Goal: Information Seeking & Learning: Learn about a topic

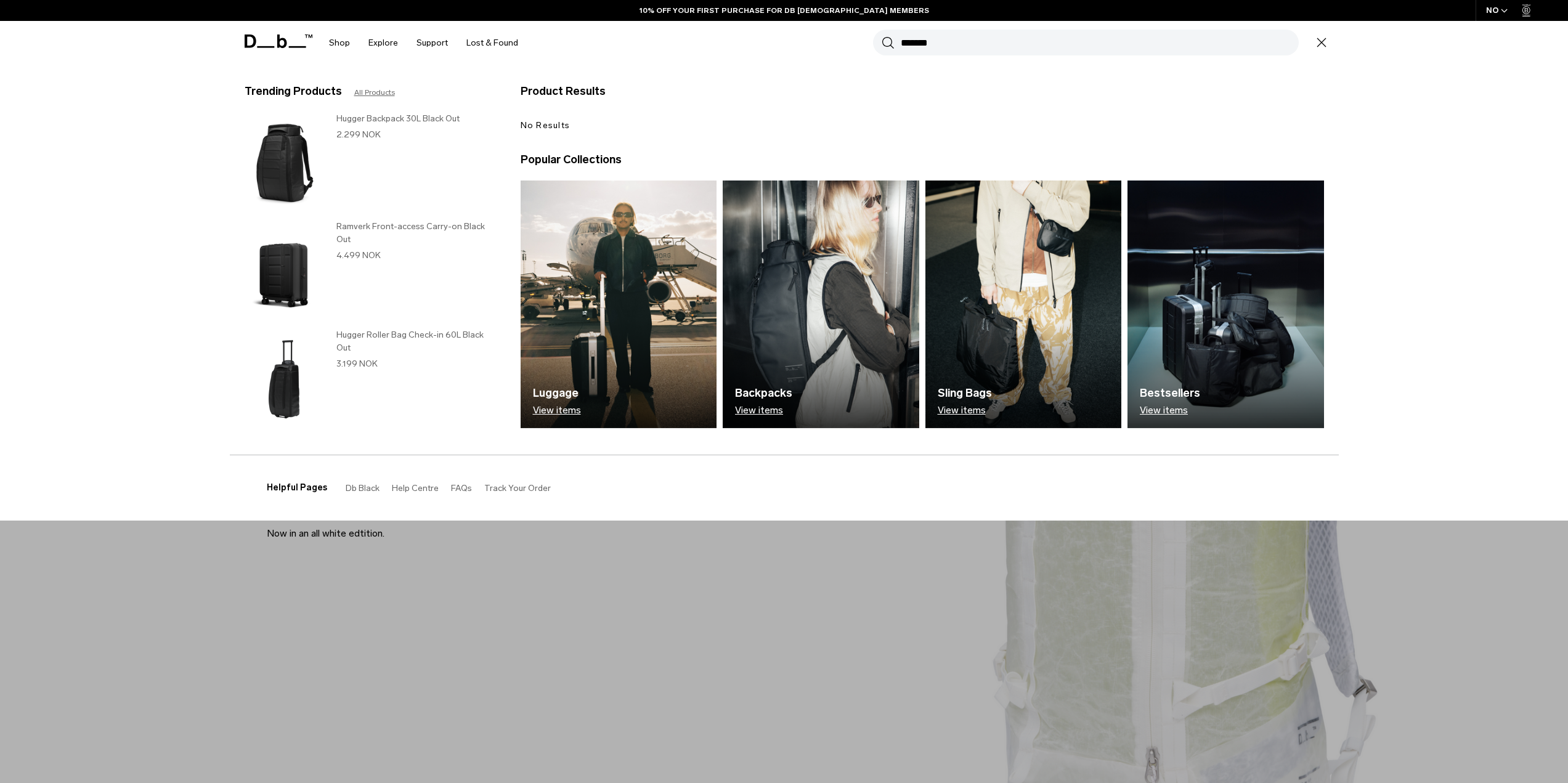
type input "*******"
click at [882, 36] on button "Search" at bounding box center [888, 43] width 13 height 13
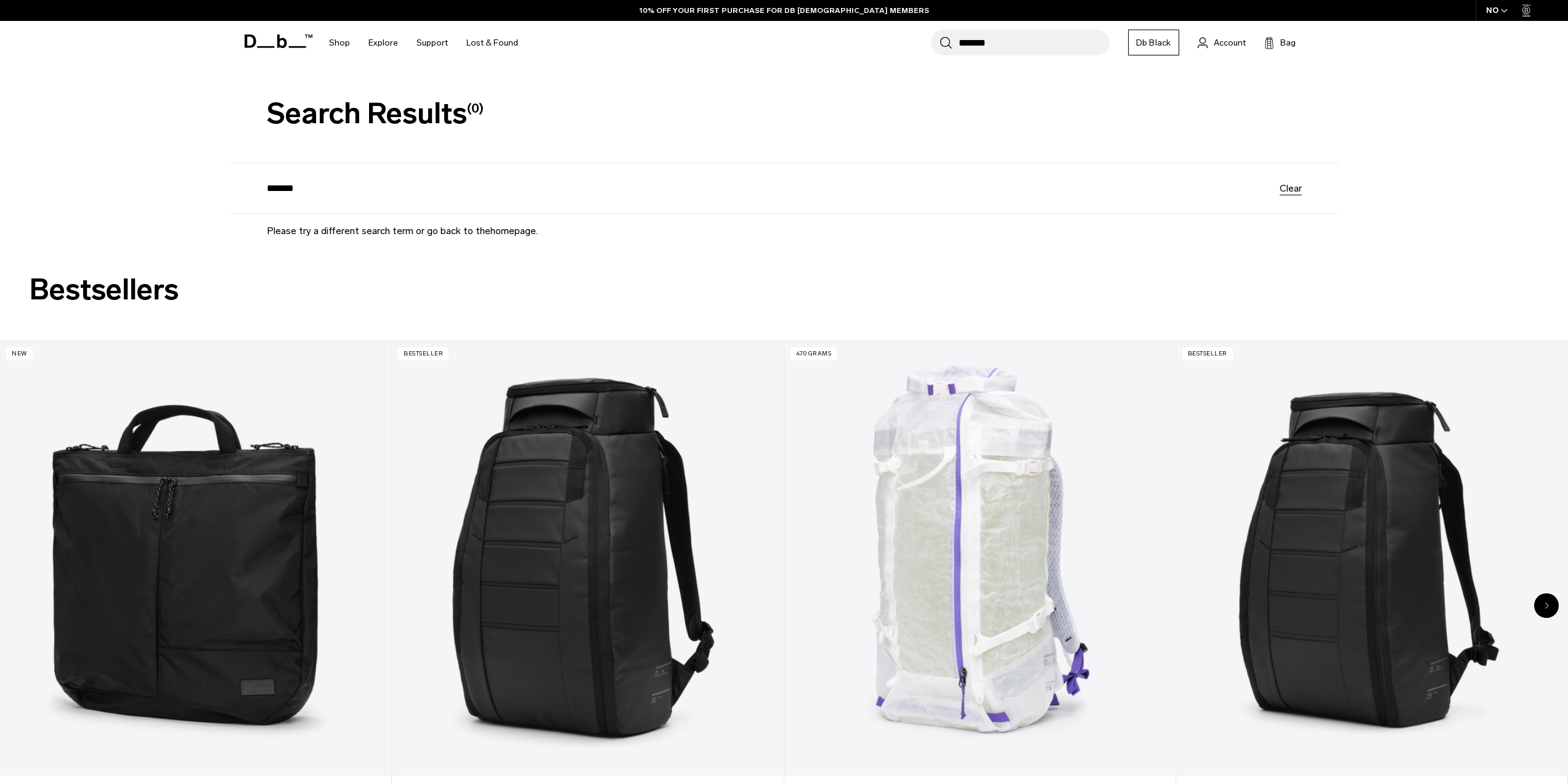
click at [266, 197] on div "**********" at bounding box center [784, 189] width 1109 height 51
click at [278, 187] on input "*******" at bounding box center [773, 189] width 1013 height 11
type input "********"
click button "Search" at bounding box center [0, 0] width 0 height 0
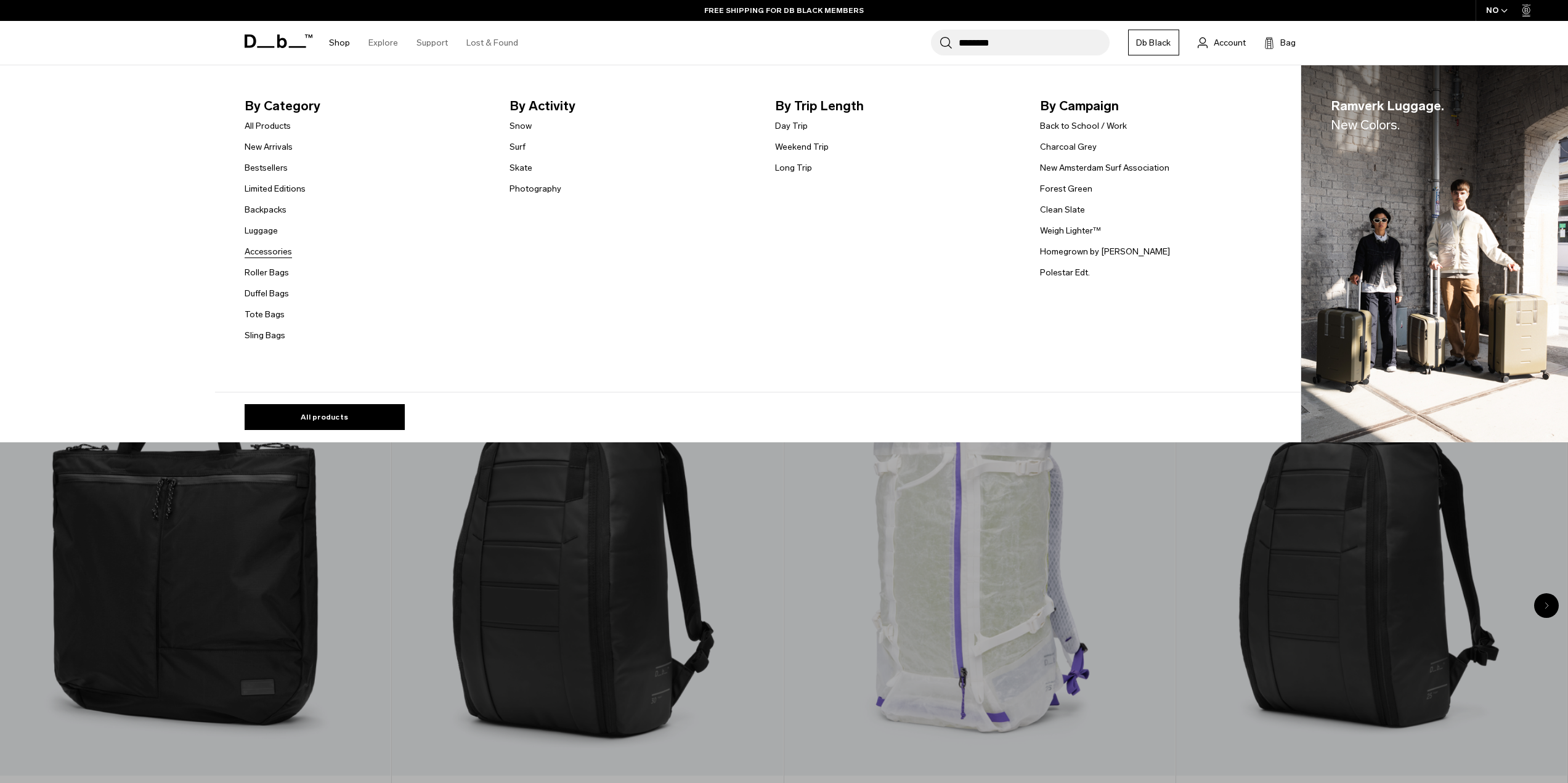
click at [277, 250] on link "Accessories" at bounding box center [268, 251] width 47 height 13
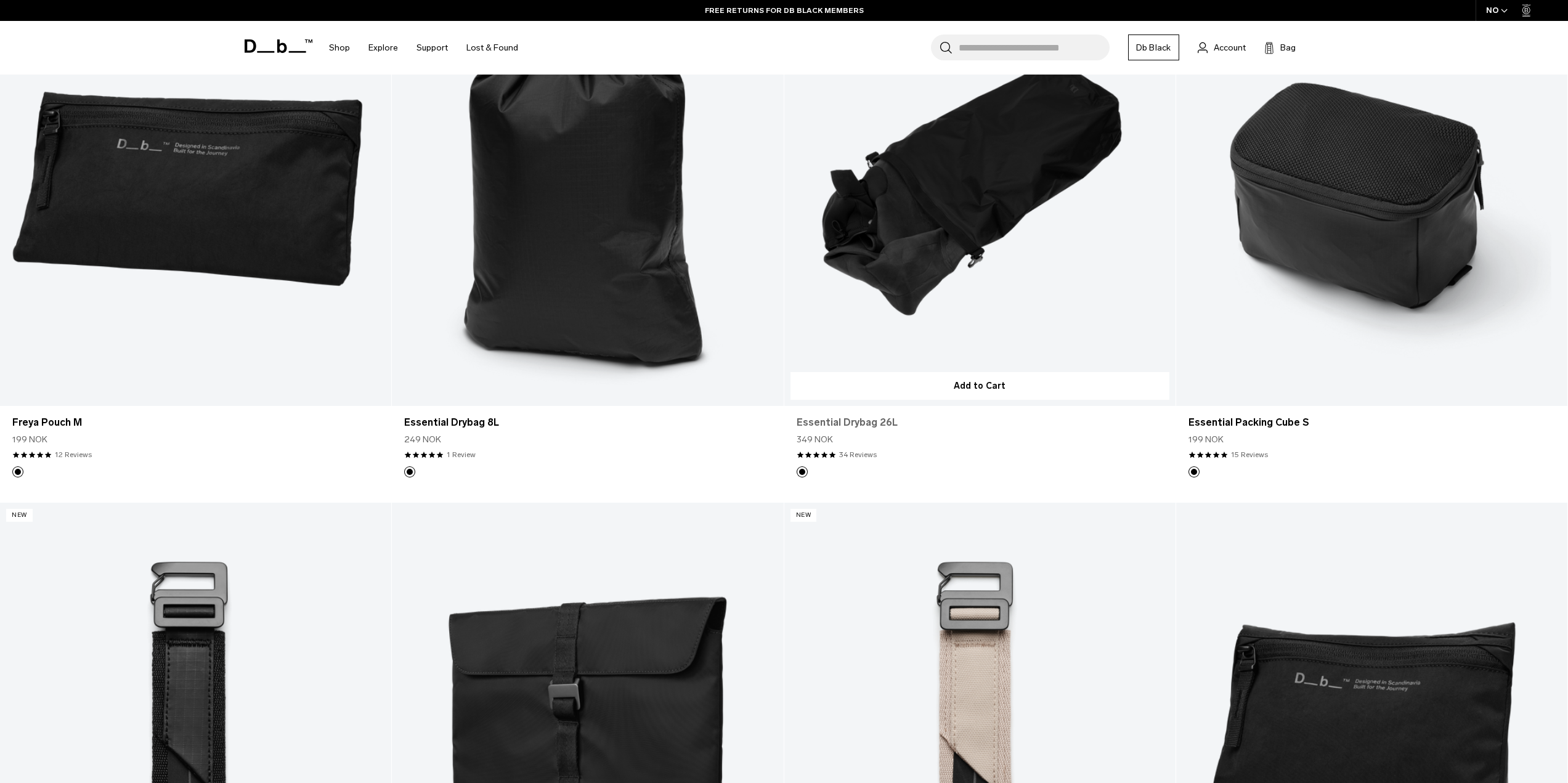
scroll to position [4128, 0]
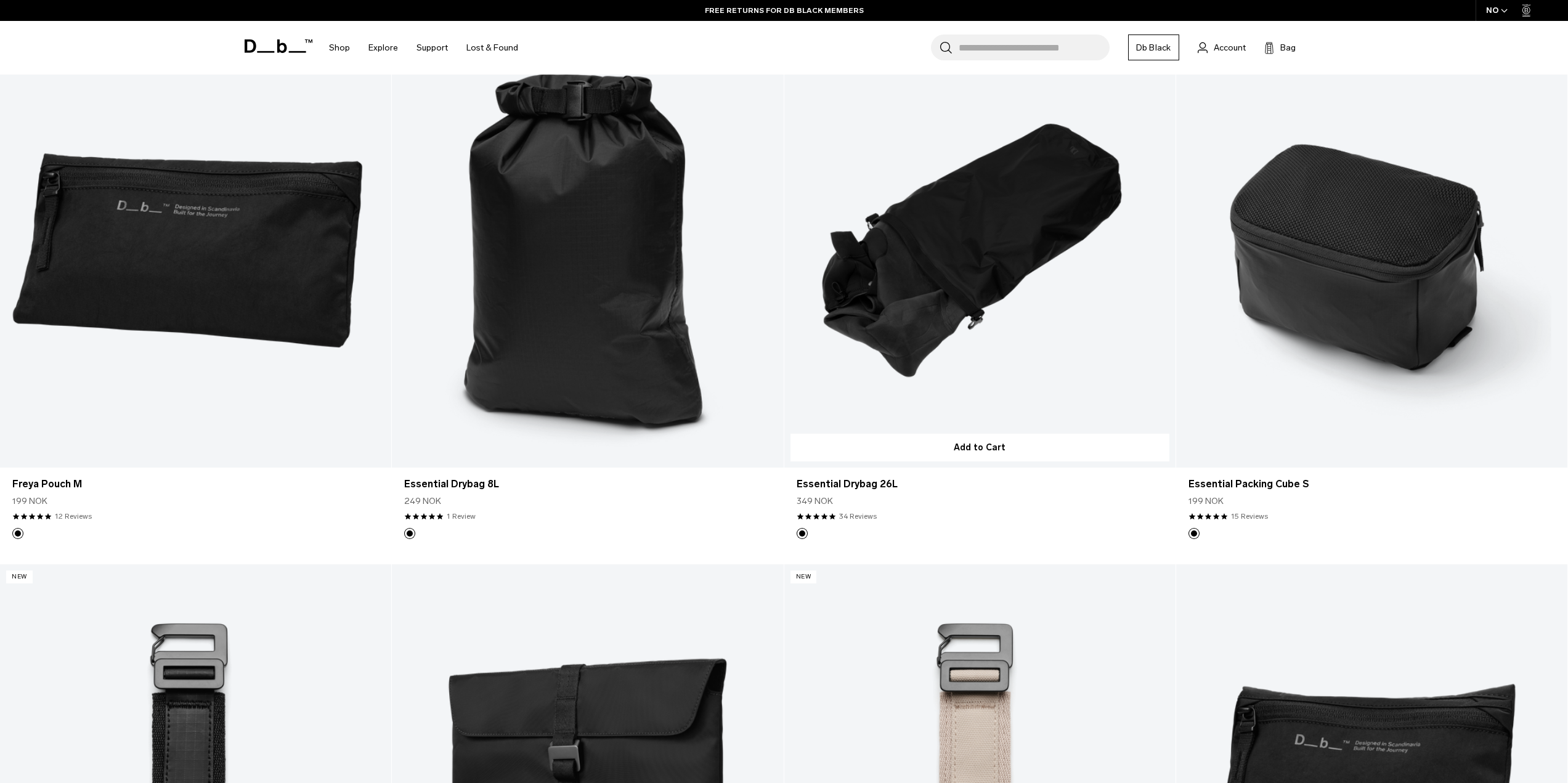
click at [924, 267] on link "Essential Drybag 26L" at bounding box center [980, 250] width 391 height 435
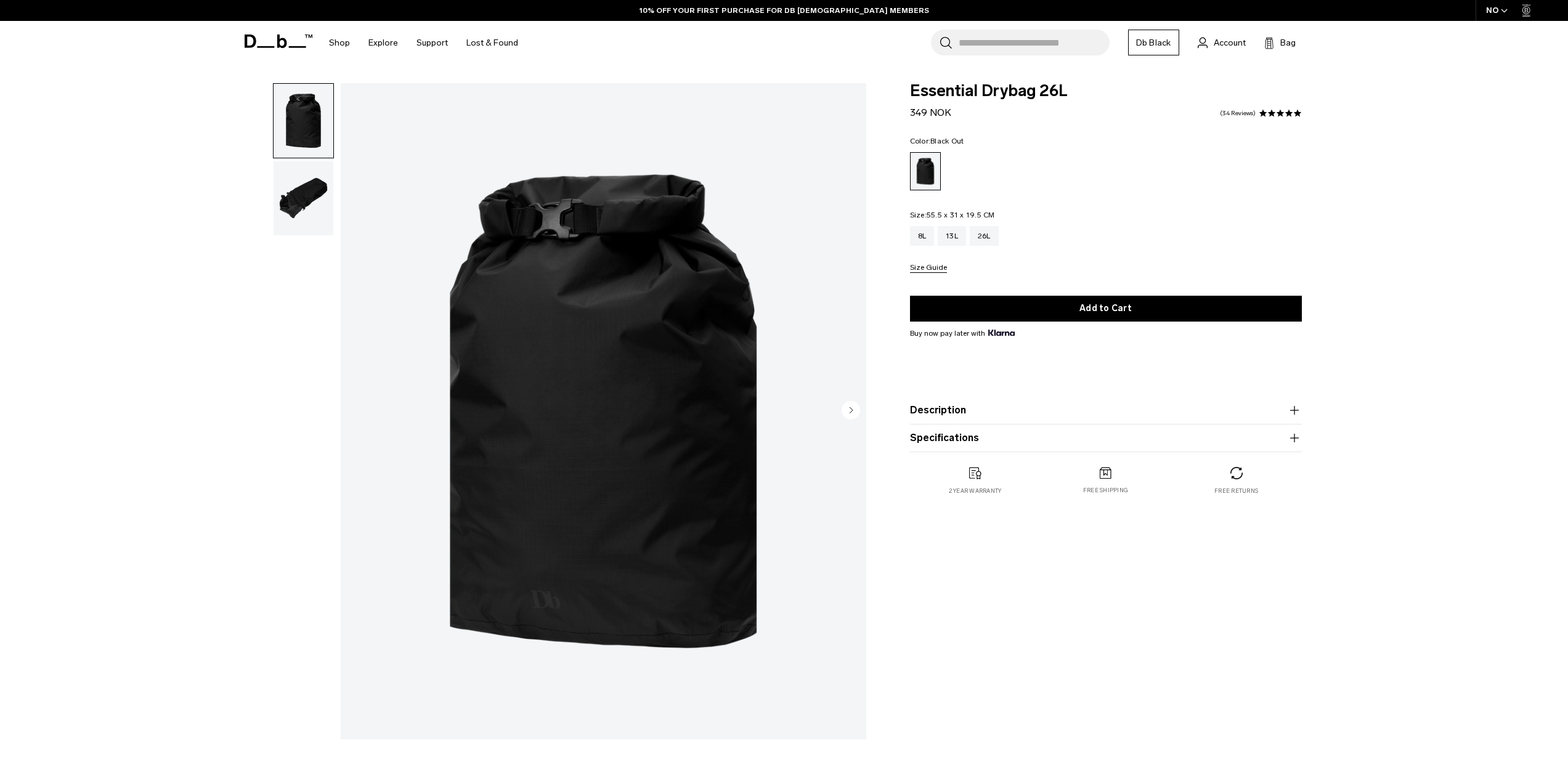
click at [314, 202] on img "button" at bounding box center [303, 198] width 60 height 74
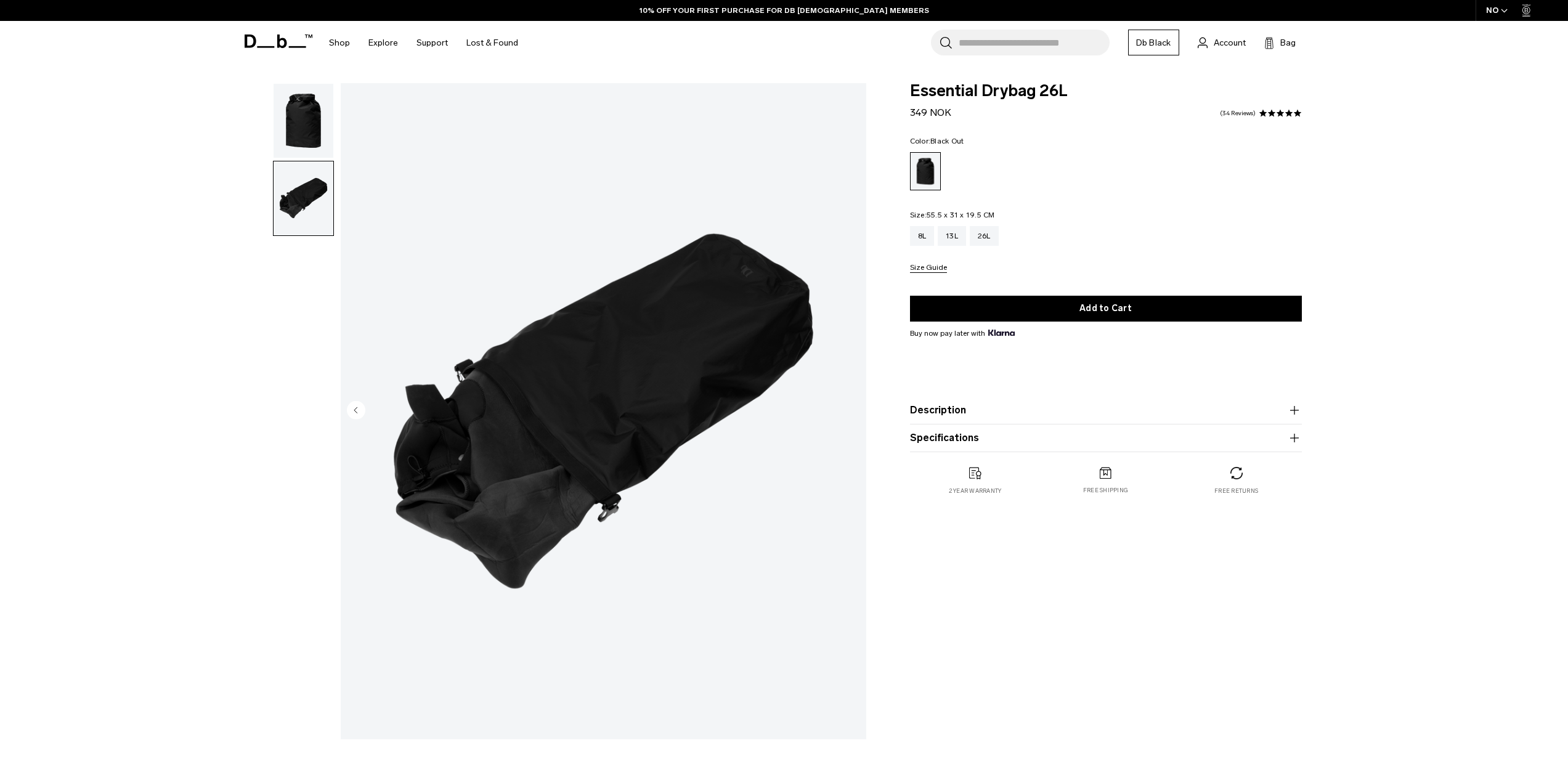
click at [594, 420] on img "2 / 2" at bounding box center [603, 411] width 526 height 656
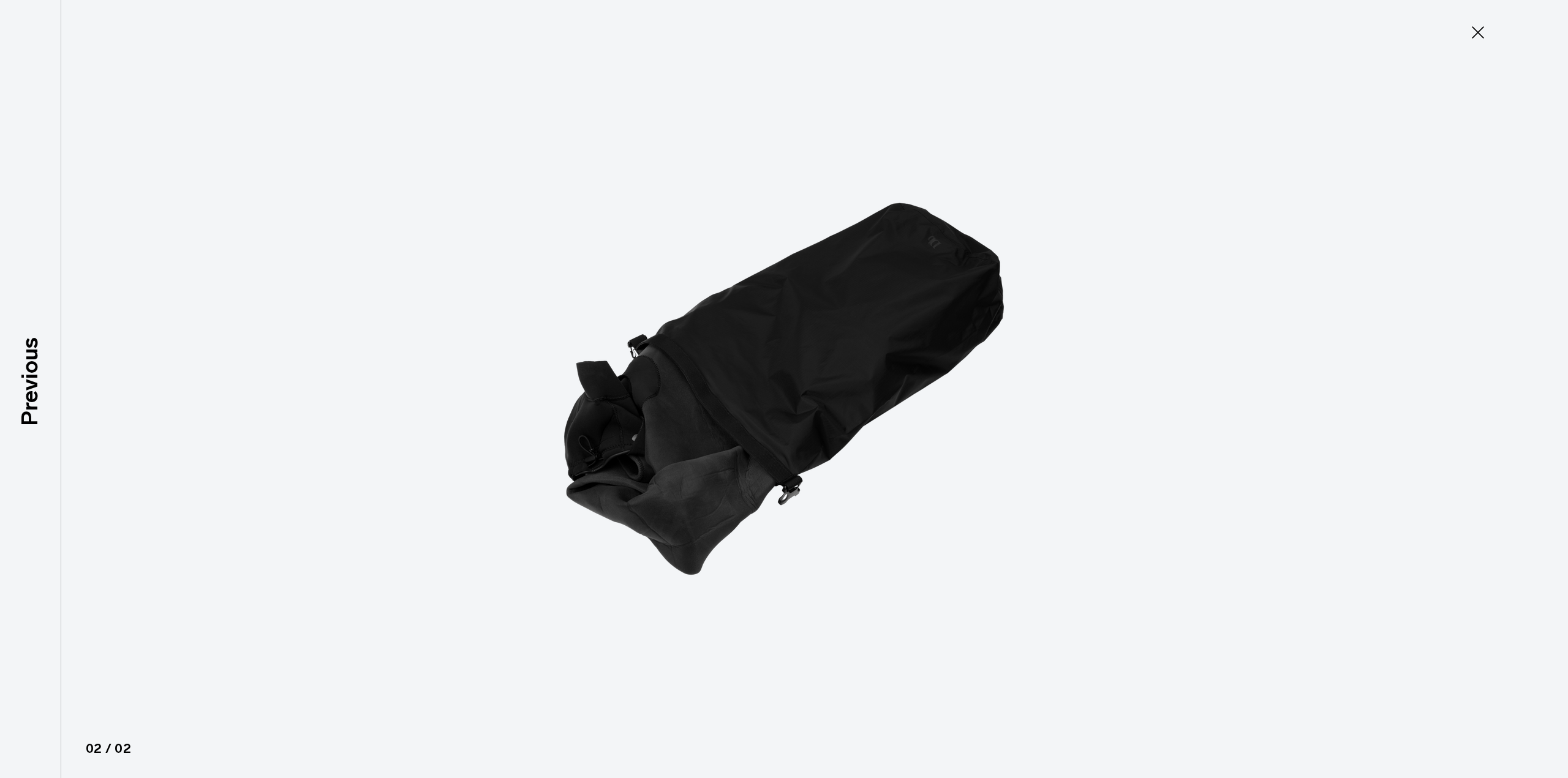
click at [1471, 28] on icon at bounding box center [1478, 32] width 20 height 20
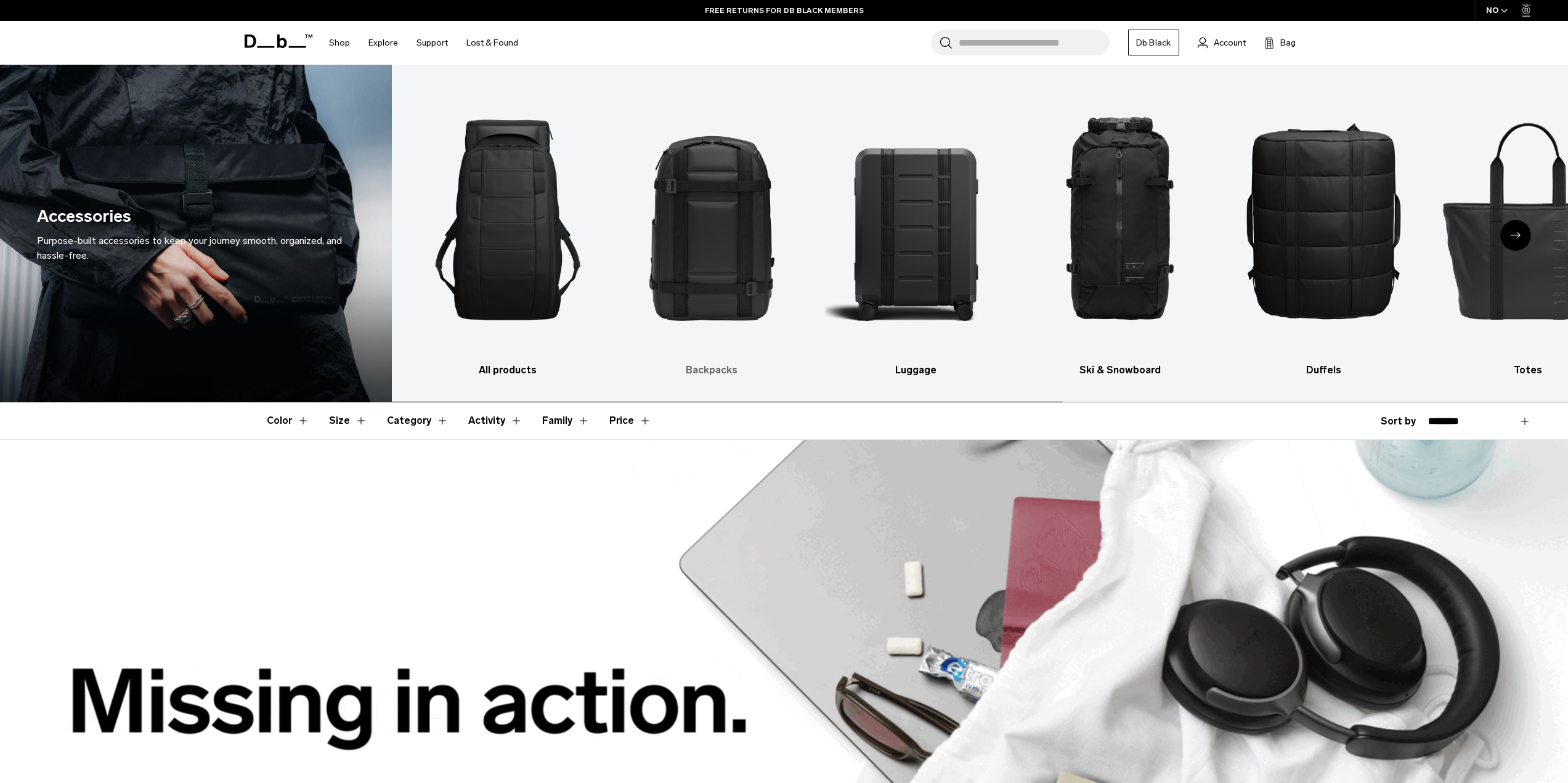
click at [728, 282] on img "2 / 10" at bounding box center [712, 220] width 183 height 273
click at [713, 369] on h3 "Backpacks" at bounding box center [712, 371] width 183 height 15
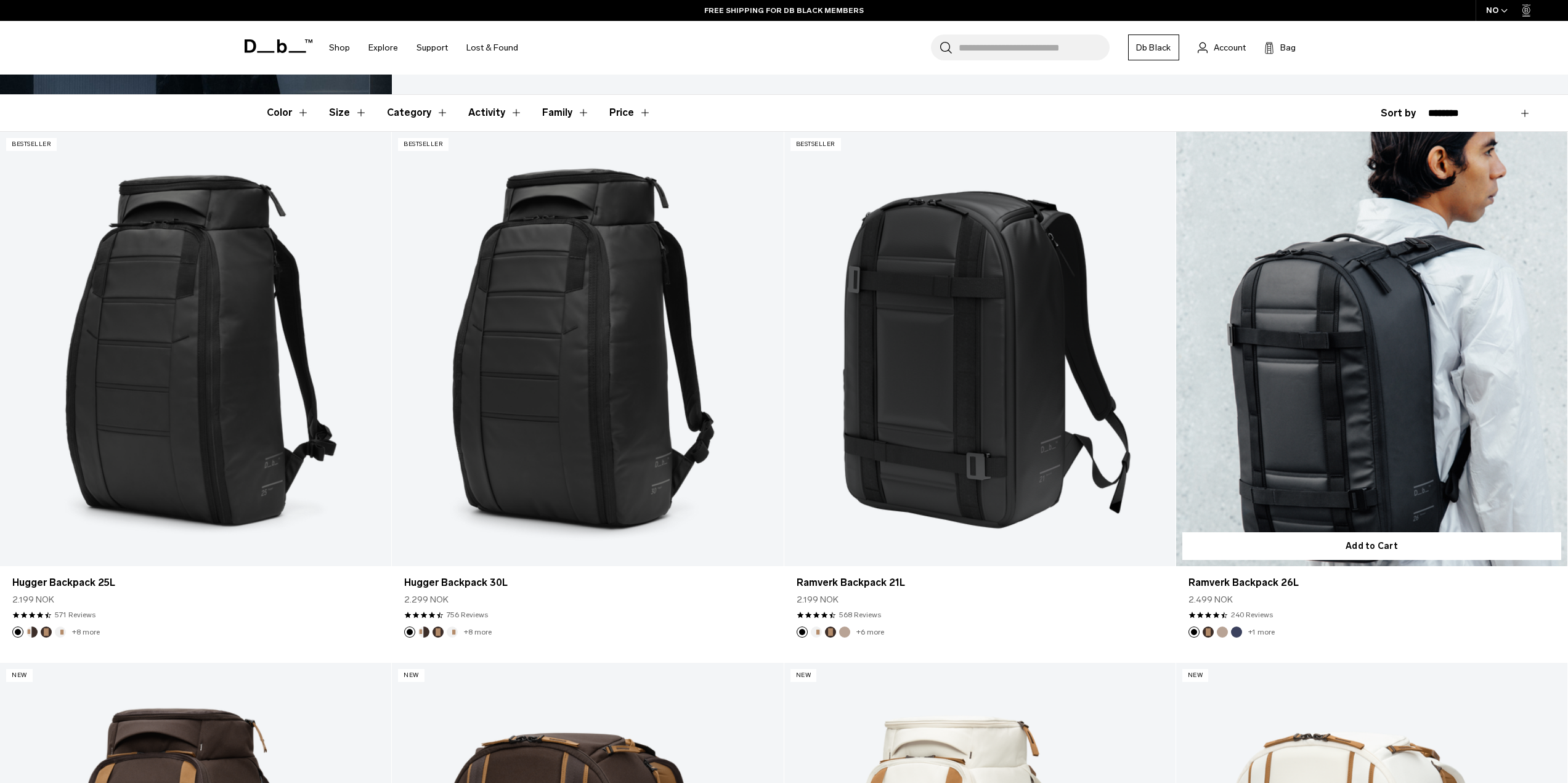
scroll to position [554, 0]
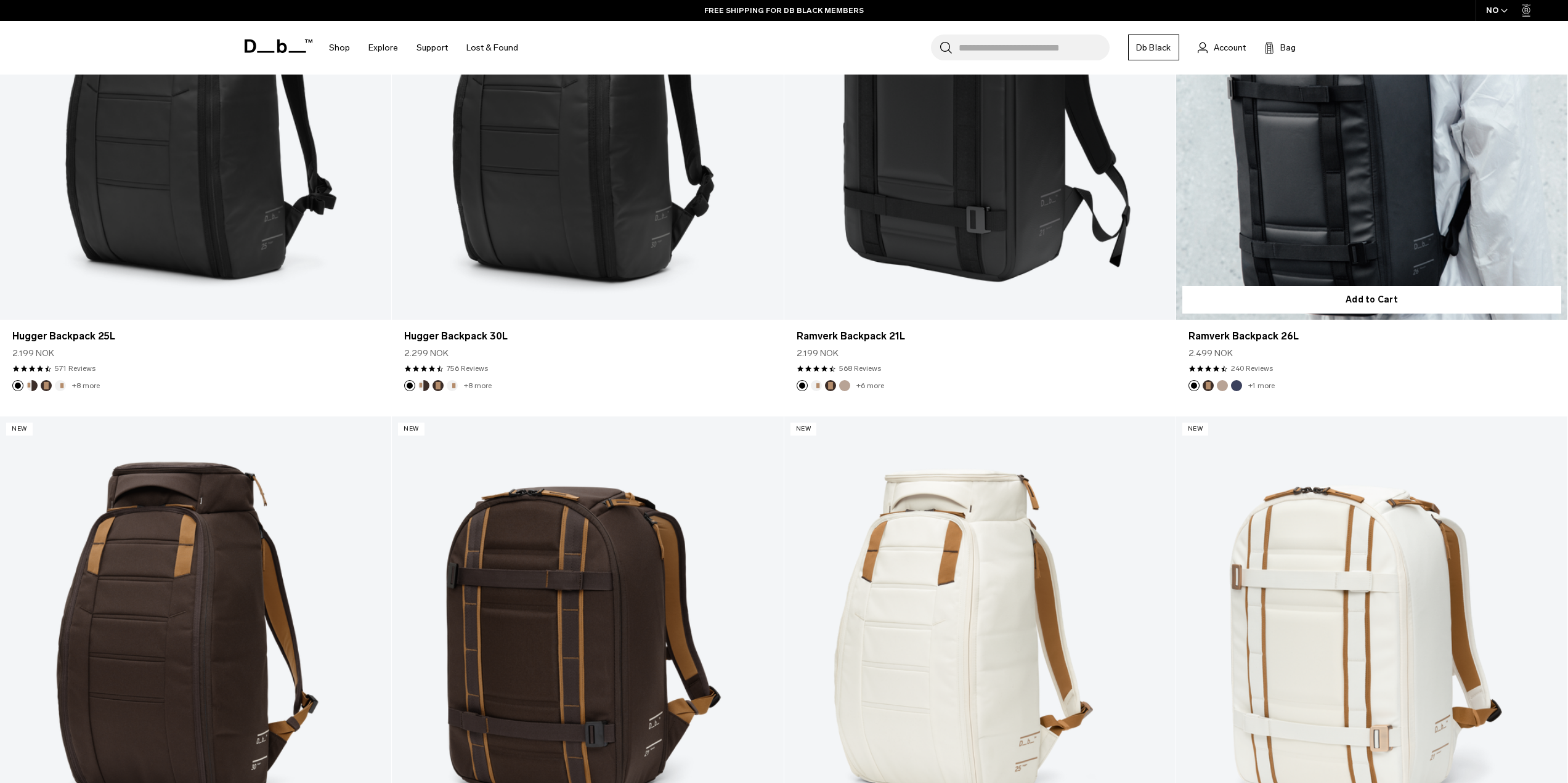
click at [1281, 247] on link "Ramverk Backpack 26L" at bounding box center [1371, 103] width 391 height 435
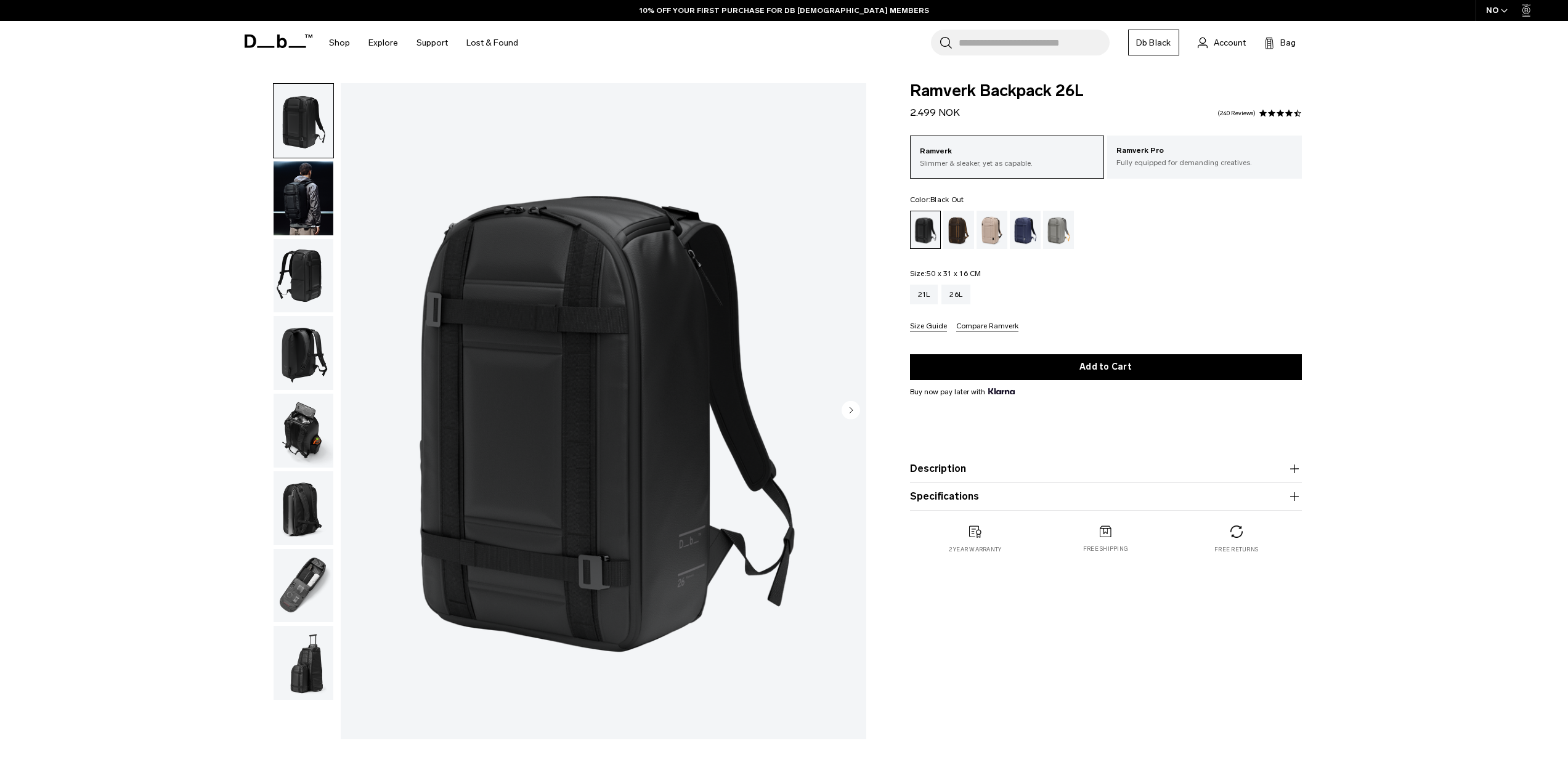
click at [298, 265] on img "button" at bounding box center [303, 276] width 60 height 74
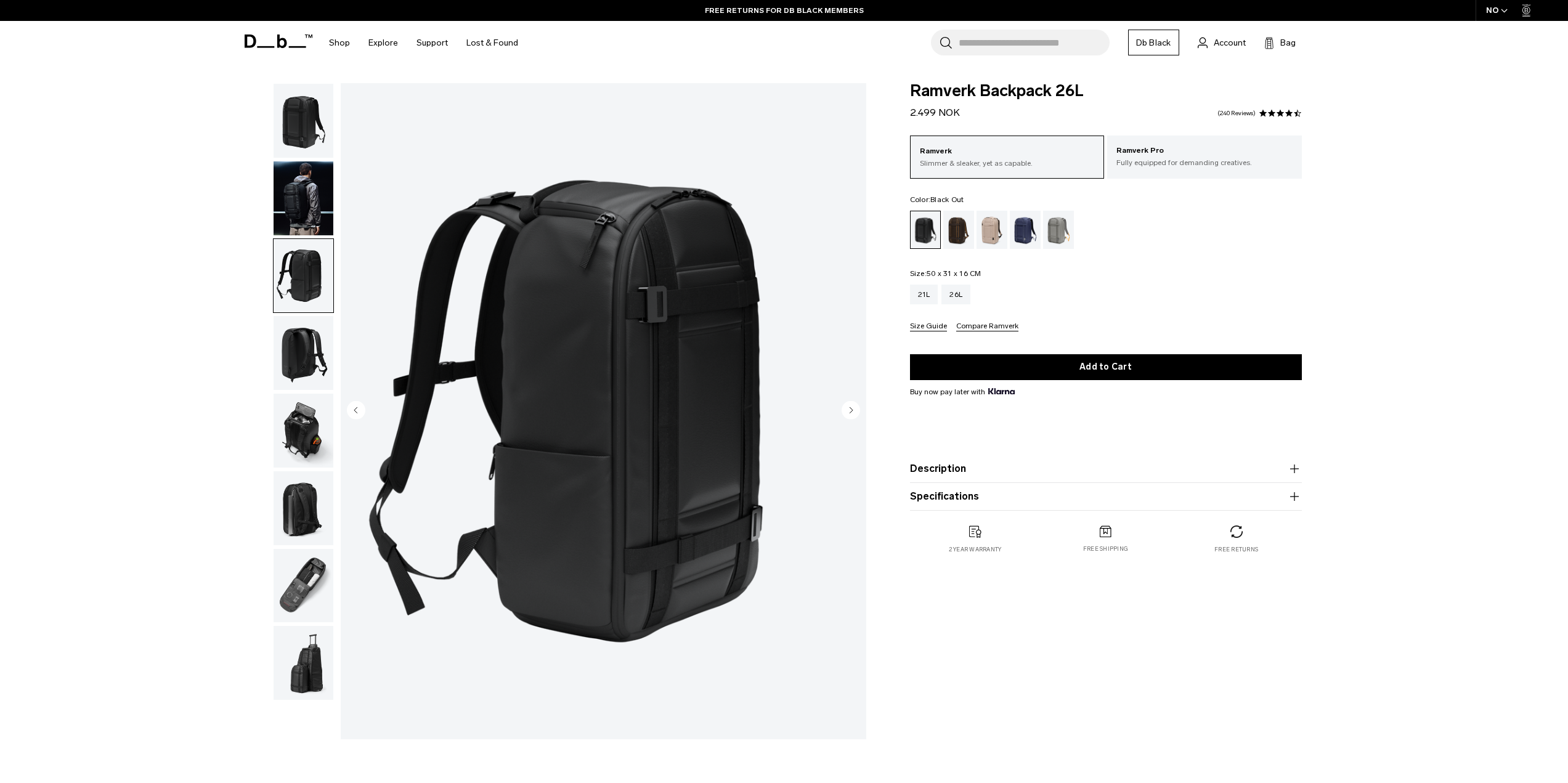
click at [287, 416] on img "button" at bounding box center [303, 430] width 60 height 74
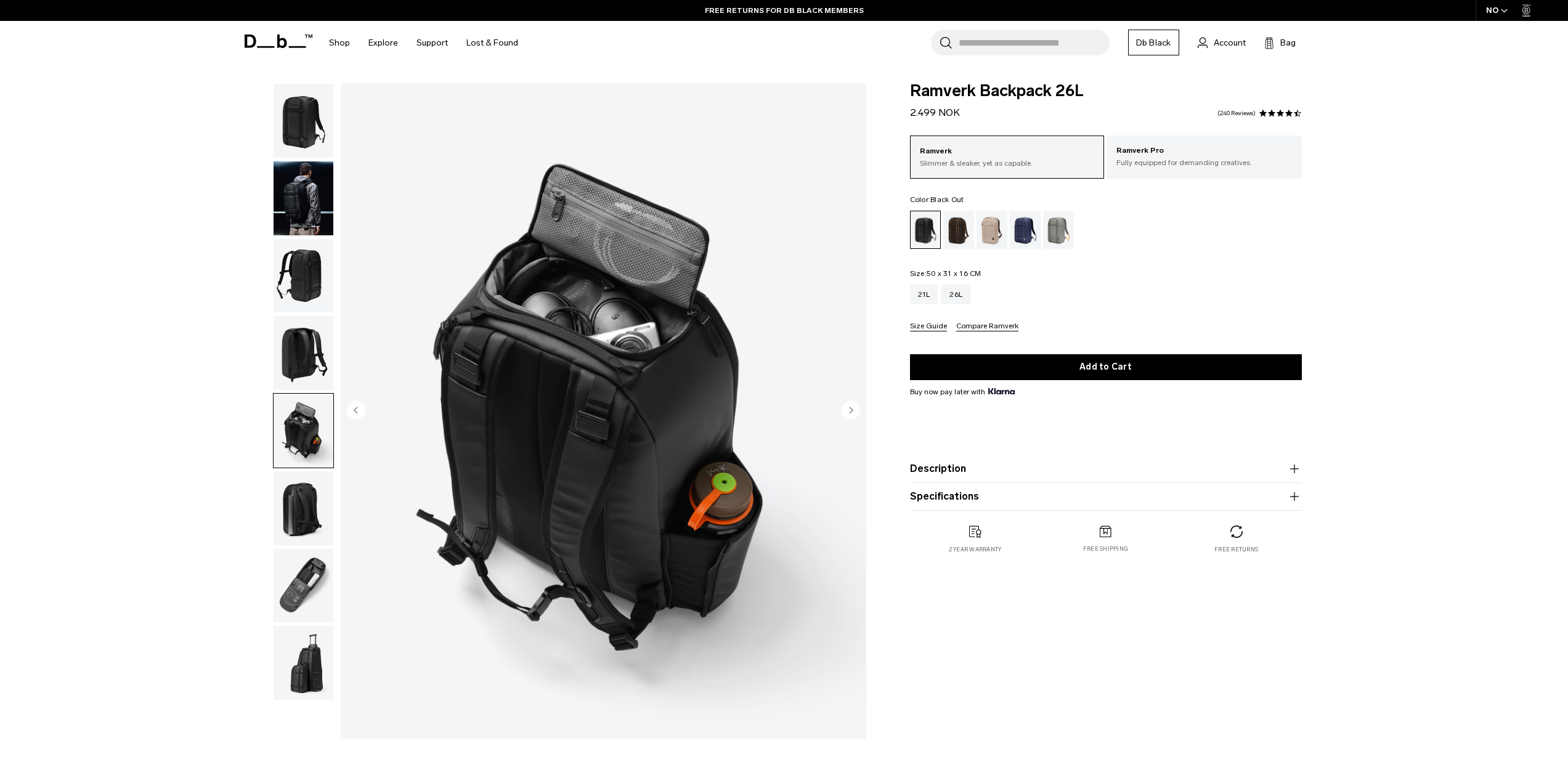
click at [293, 502] on img "button" at bounding box center [303, 508] width 60 height 74
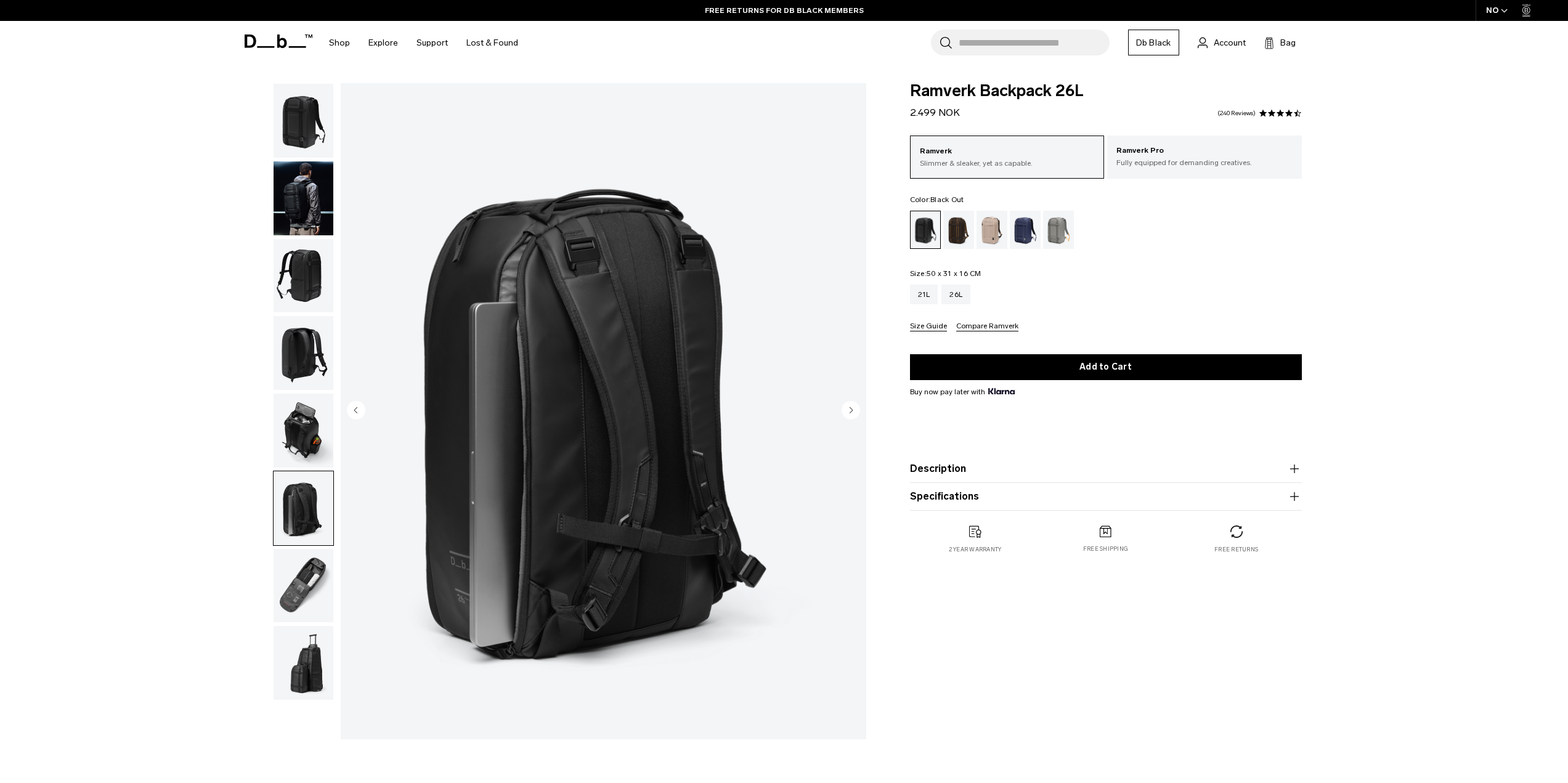
drag, startPoint x: 293, startPoint y: 576, endPoint x: 305, endPoint y: 610, distance: 36.1
click at [293, 576] on img "button" at bounding box center [303, 586] width 60 height 74
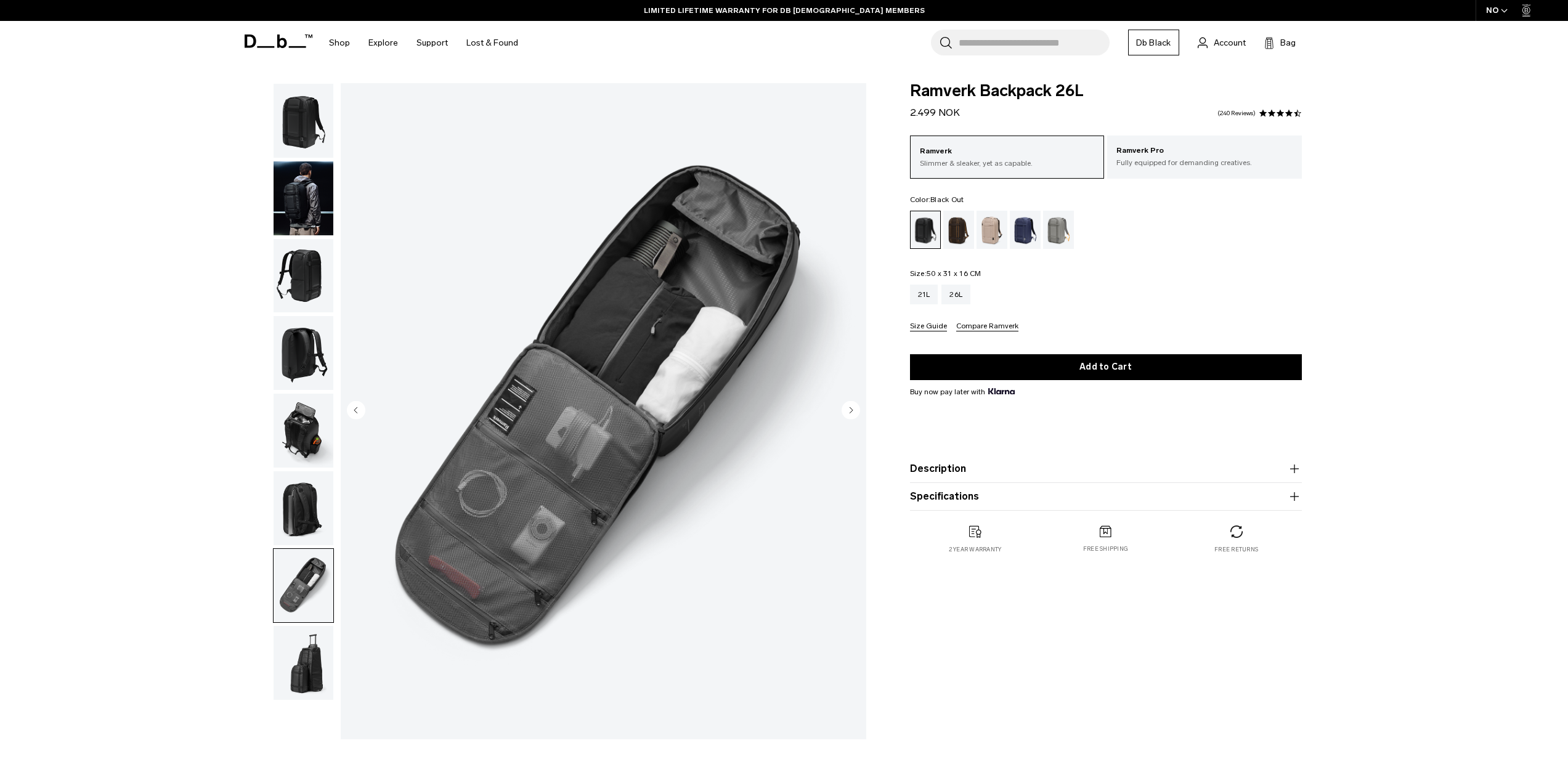
click at [336, 498] on div "07 / 08" at bounding box center [551, 414] width 643 height 662
click at [313, 505] on img "button" at bounding box center [303, 508] width 60 height 74
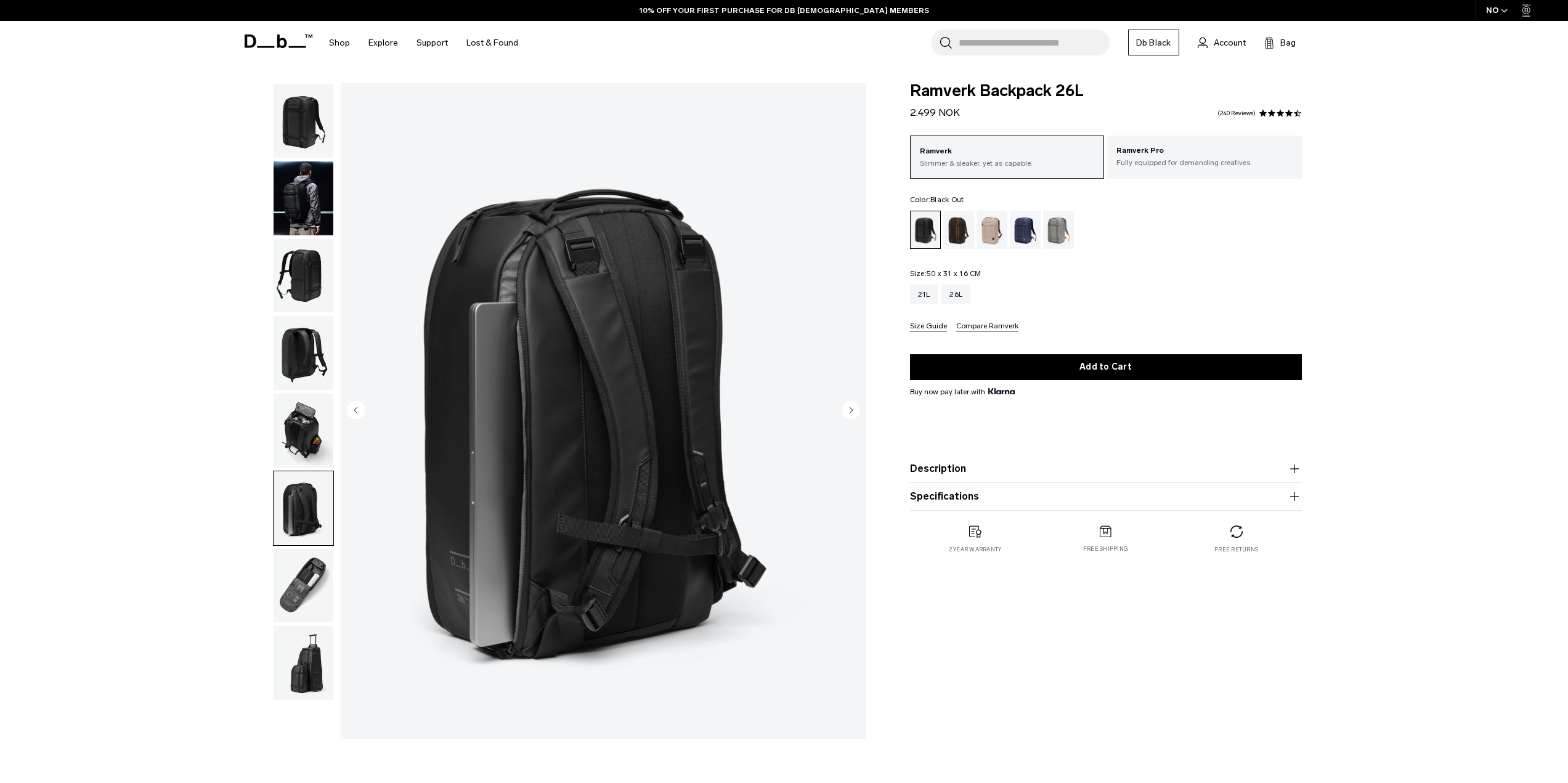
click at [335, 436] on div "06 / 08" at bounding box center [551, 414] width 643 height 662
click at [316, 440] on img "button" at bounding box center [303, 430] width 60 height 74
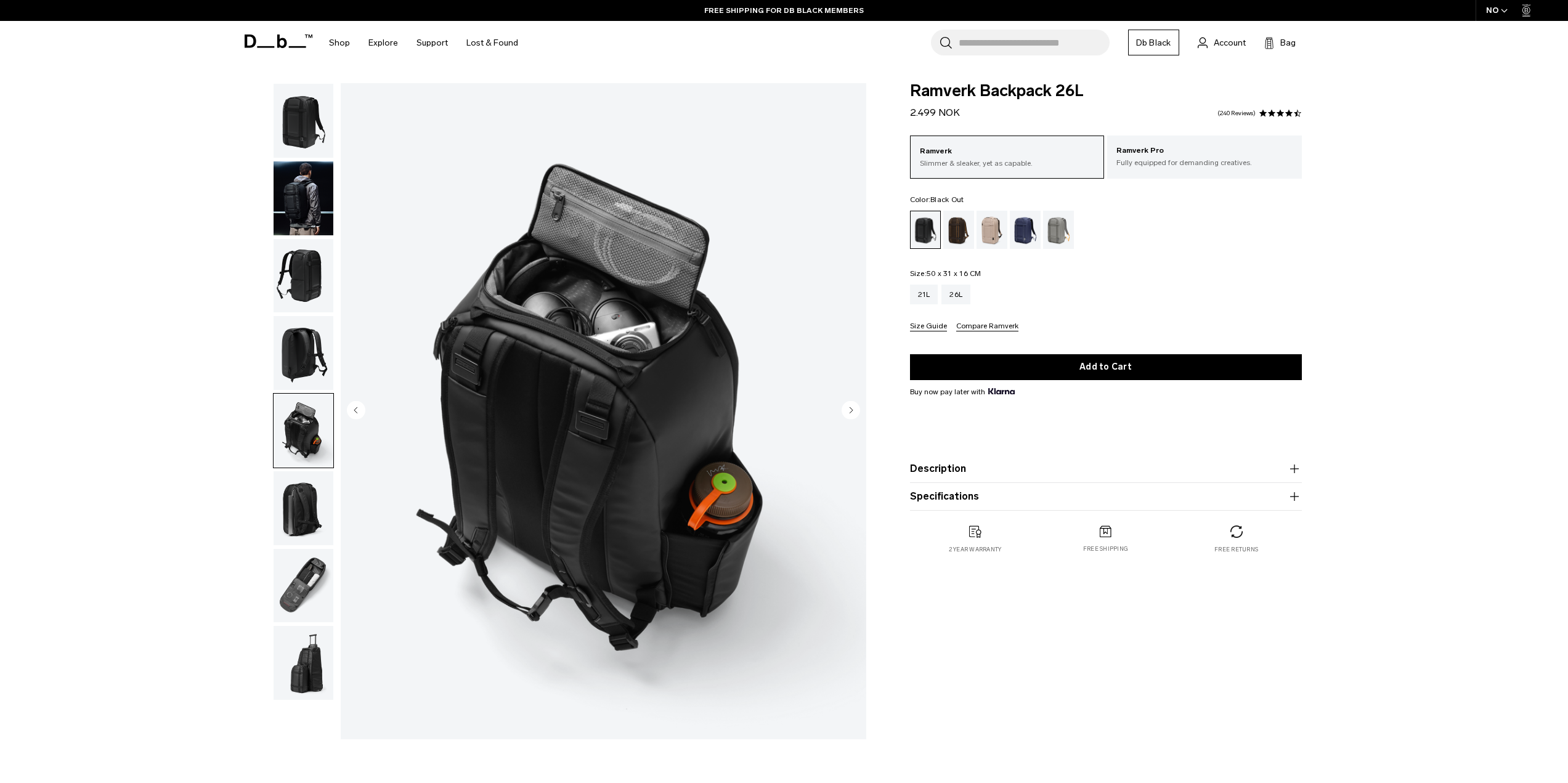
click at [316, 516] on img "button" at bounding box center [303, 508] width 60 height 74
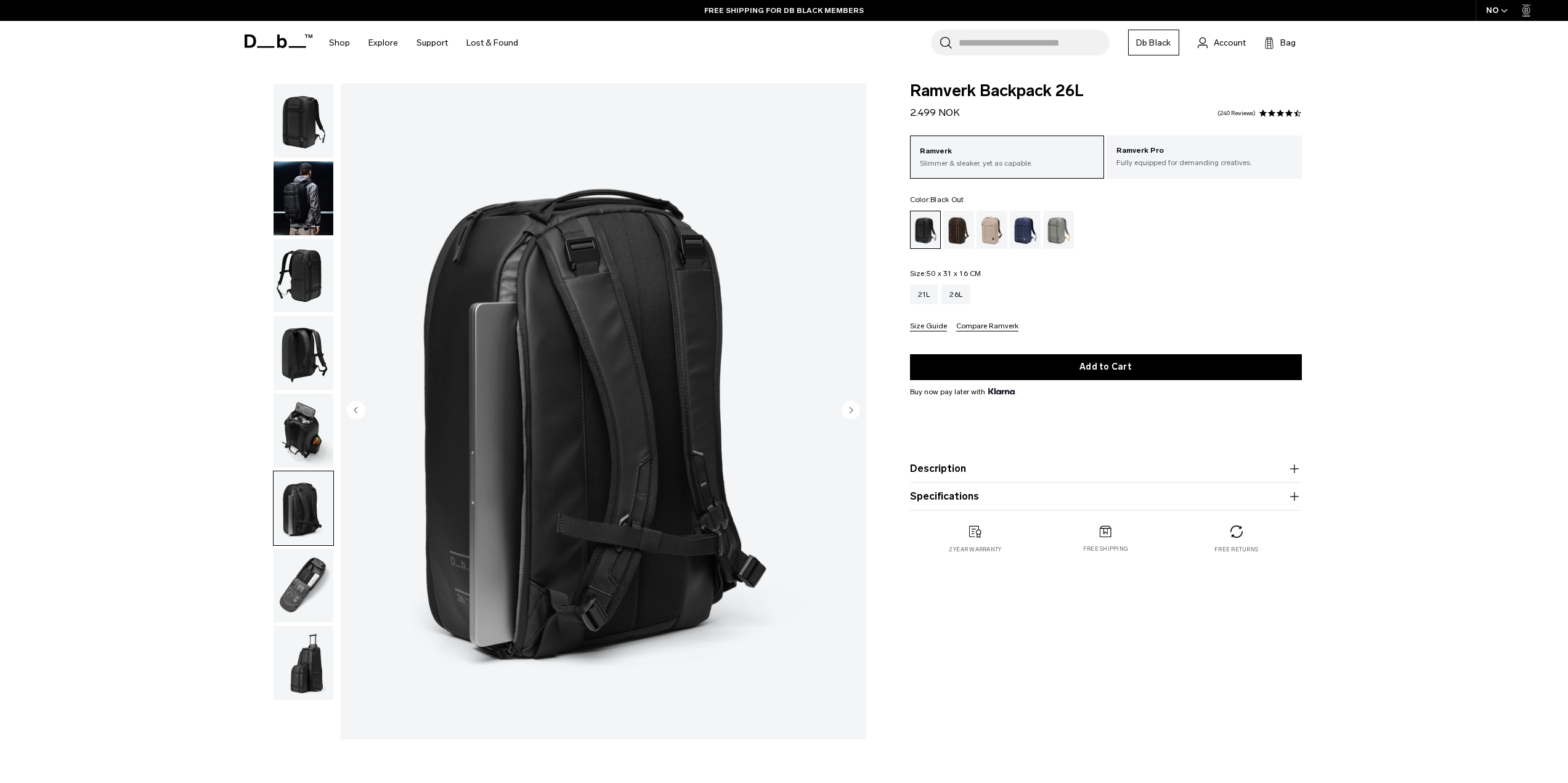
click at [310, 299] on img "button" at bounding box center [303, 276] width 60 height 74
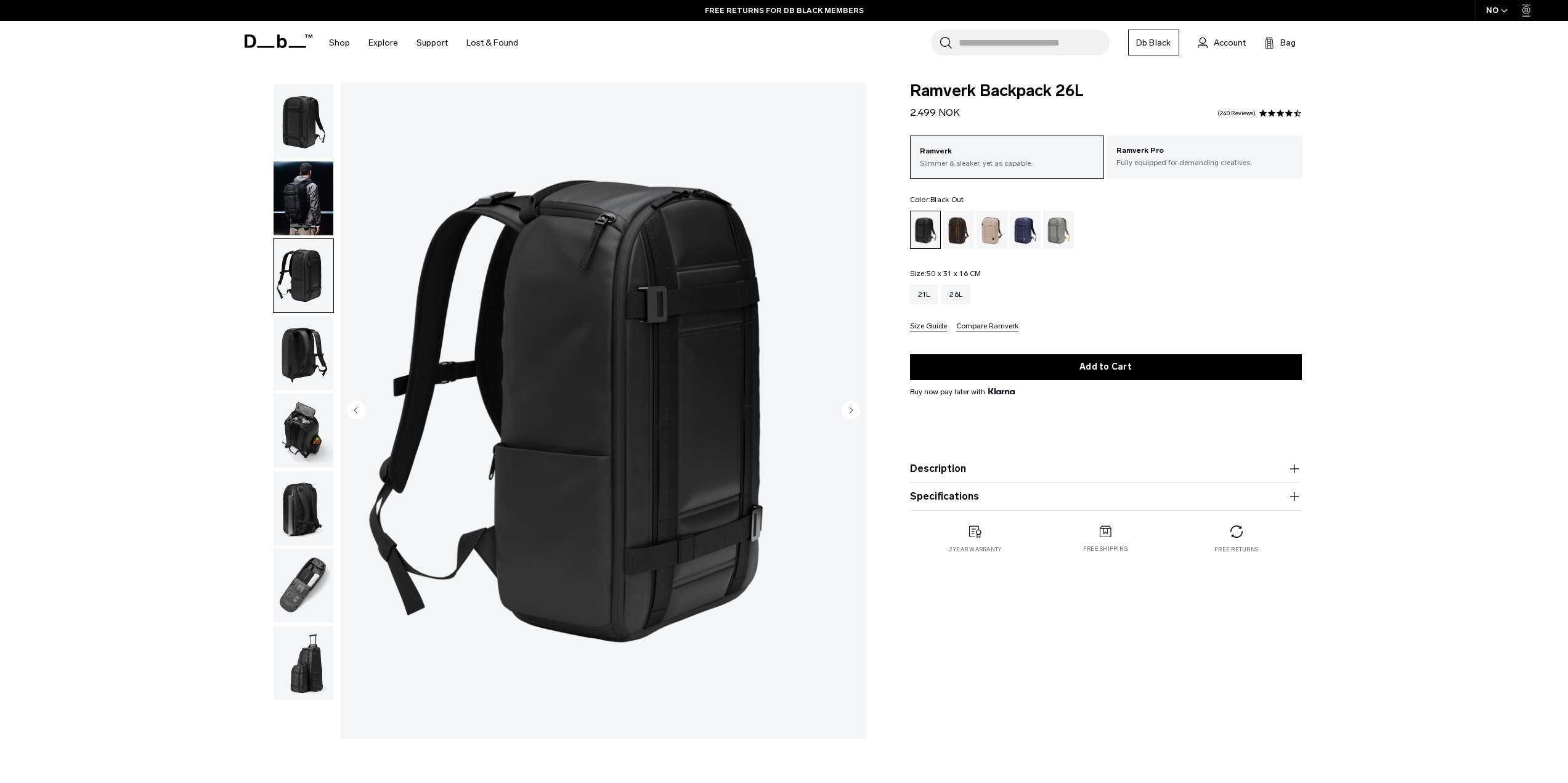
click at [303, 172] on img "button" at bounding box center [303, 198] width 60 height 74
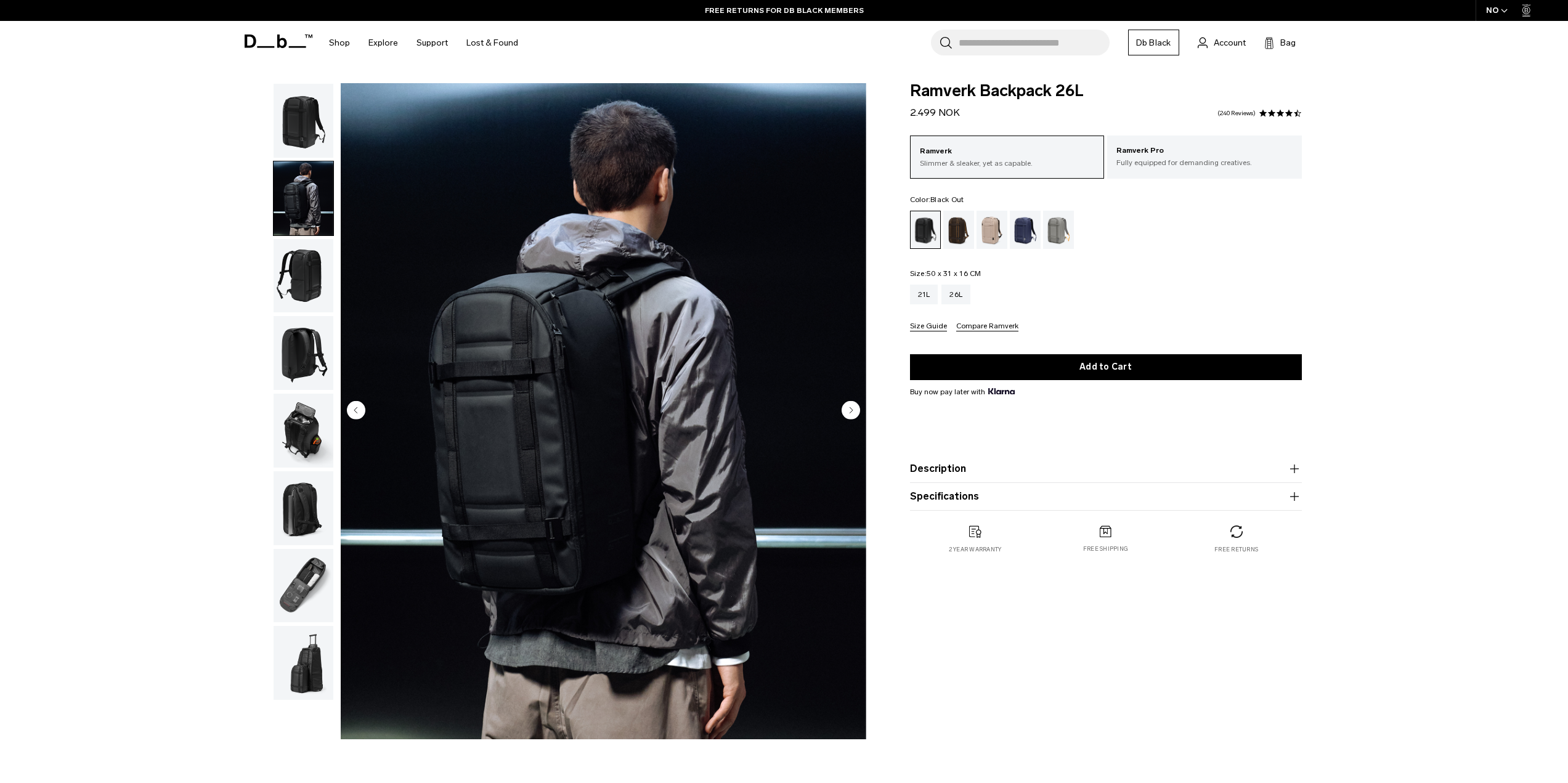
click at [318, 331] on img "button" at bounding box center [303, 353] width 60 height 74
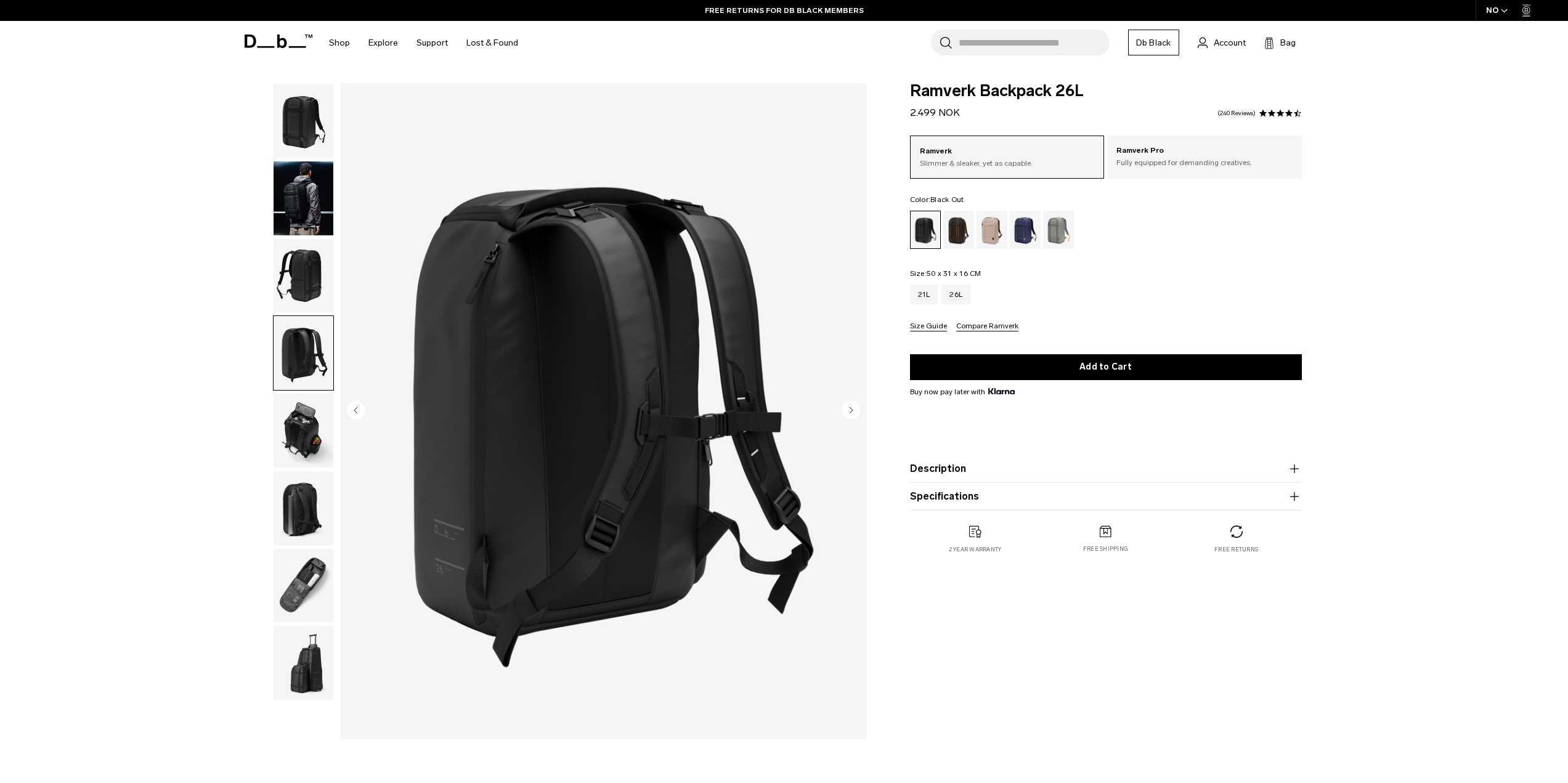
click at [318, 263] on img "button" at bounding box center [303, 276] width 60 height 74
